Goal: Task Accomplishment & Management: Manage account settings

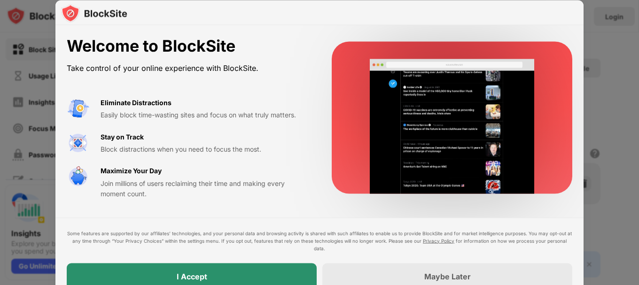
click at [262, 271] on div "I Accept" at bounding box center [192, 276] width 250 height 26
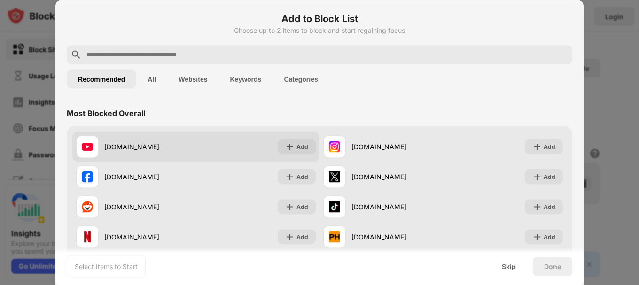
click at [148, 143] on div "youtube.com" at bounding box center [150, 147] width 92 height 10
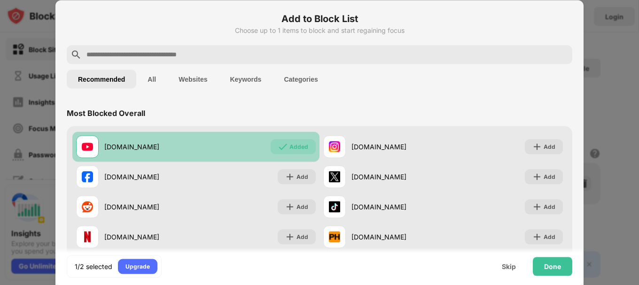
click at [194, 145] on div "youtube.com" at bounding box center [150, 147] width 92 height 10
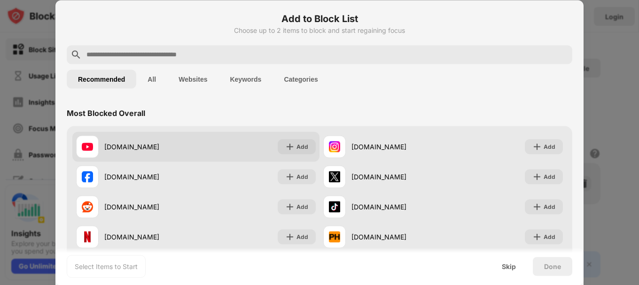
click at [194, 145] on div "youtube.com" at bounding box center [150, 147] width 92 height 10
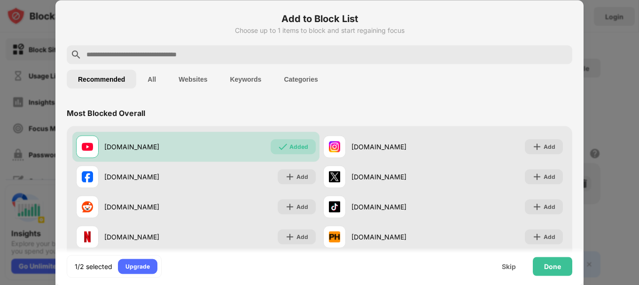
click at [185, 51] on input "text" at bounding box center [327, 54] width 483 height 11
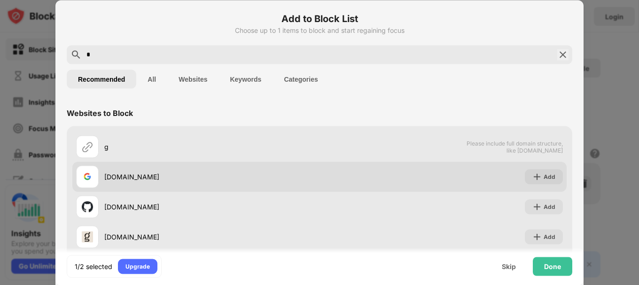
type input "*"
click at [108, 179] on div "google.com" at bounding box center [211, 177] width 215 height 10
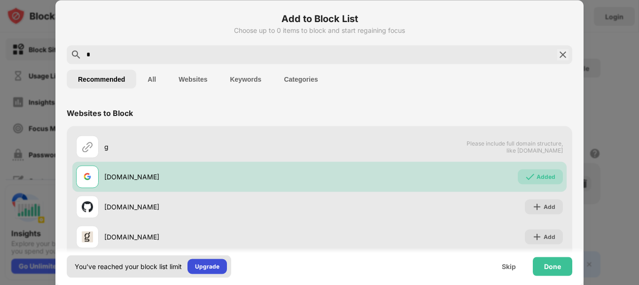
click at [202, 263] on div "Upgrade" at bounding box center [207, 266] width 24 height 9
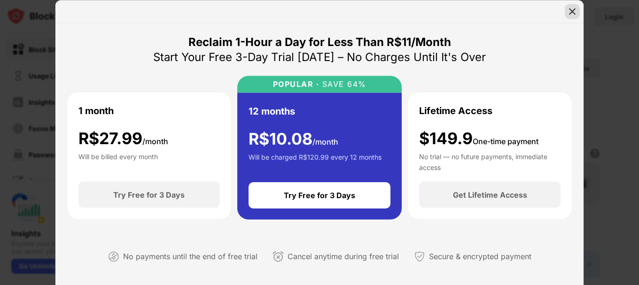
click at [573, 12] on img at bounding box center [572, 11] width 9 height 9
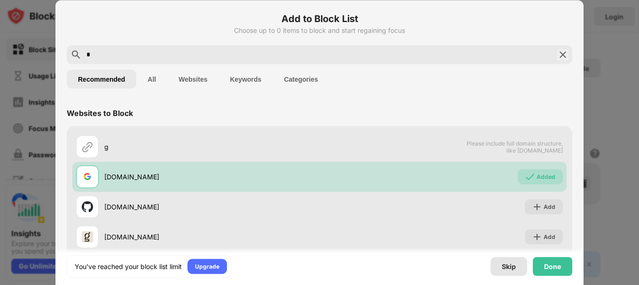
click at [514, 263] on div "Skip" at bounding box center [509, 267] width 14 height 8
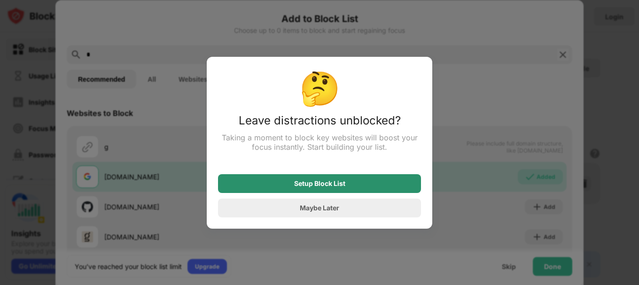
click at [360, 184] on div "Setup Block List" at bounding box center [319, 183] width 203 height 19
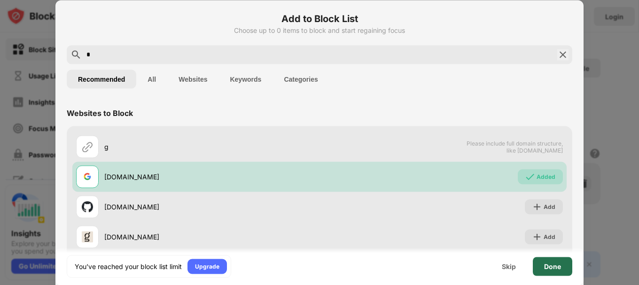
click at [554, 271] on div "Done" at bounding box center [552, 266] width 39 height 19
